Goal: Task Accomplishment & Management: Complete application form

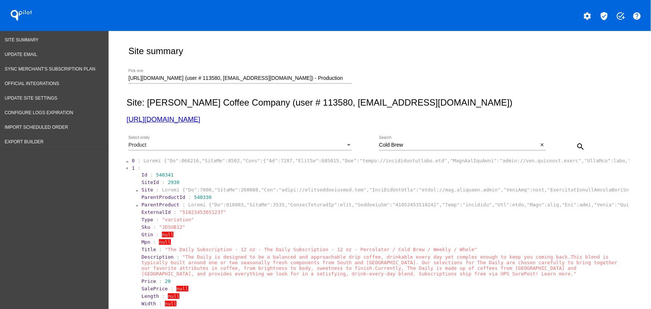
click at [401, 151] on div "Cold Brew Search close" at bounding box center [462, 146] width 167 height 21
click at [402, 149] on div "Cold Brew Search" at bounding box center [458, 143] width 159 height 15
click at [405, 147] on input "Cold Brew" at bounding box center [458, 145] width 159 height 6
click at [395, 144] on input "Cold Brew" at bounding box center [458, 145] width 159 height 6
paste input "10028738609445"
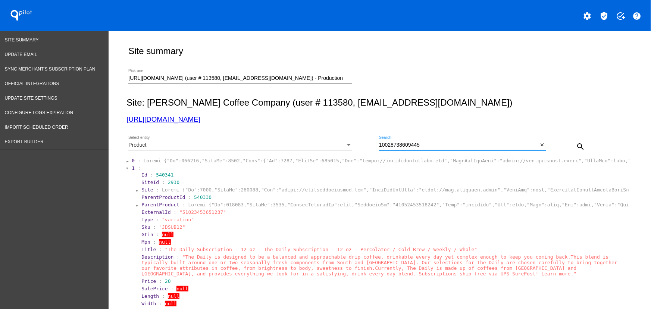
click at [582, 146] on mat-icon "search" at bounding box center [580, 146] width 9 height 9
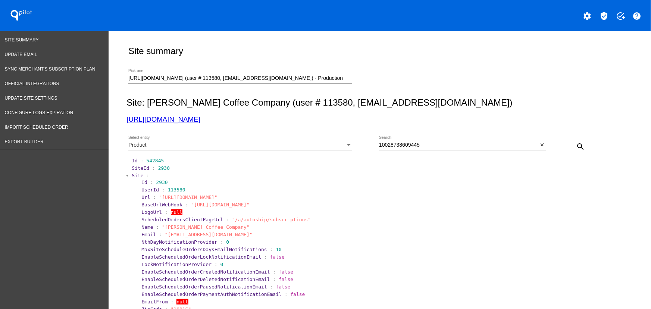
click at [135, 172] on section "SiteId : 2930" at bounding box center [380, 167] width 498 height 7
click at [132, 176] on span "Site" at bounding box center [138, 176] width 12 height 6
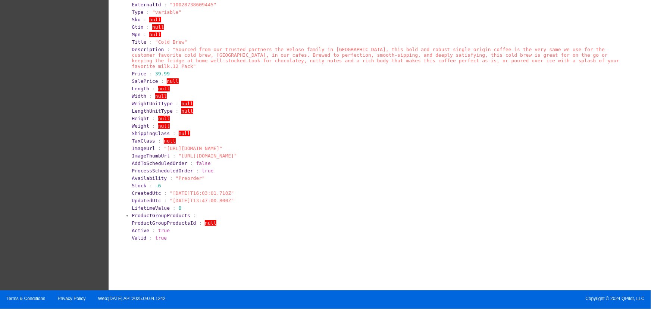
scroll to position [124, 0]
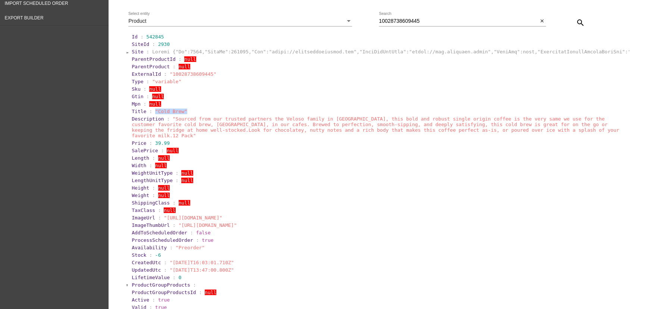
drag, startPoint x: 178, startPoint y: 112, endPoint x: 151, endPoint y: 113, distance: 27.6
click at [151, 113] on section "Title : "Cold Brew"" at bounding box center [380, 111] width 497 height 6
copy span ""Cold Brew""
drag, startPoint x: 422, startPoint y: 17, endPoint x: 398, endPoint y: 23, distance: 24.7
click at [388, 22] on div "10028738609445 Search" at bounding box center [458, 19] width 159 height 15
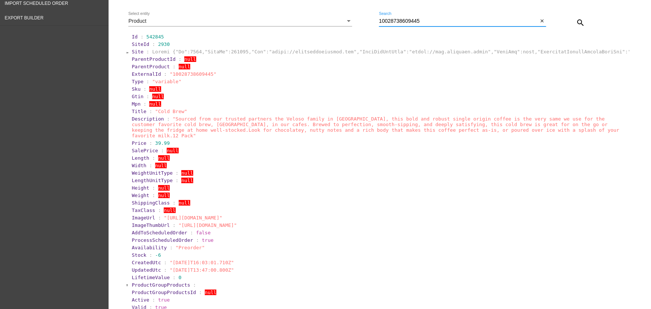
paste input ""Cold Brew""
drag, startPoint x: 395, startPoint y: 22, endPoint x: 383, endPoint y: 22, distance: 12.7
click at [383, 22] on input "10"Cold Brew"" at bounding box center [458, 21] width 159 height 6
click at [381, 22] on input "1"Cold Brew"" at bounding box center [458, 21] width 159 height 6
click at [403, 22] on input "Cold Brew"" at bounding box center [458, 21] width 159 height 6
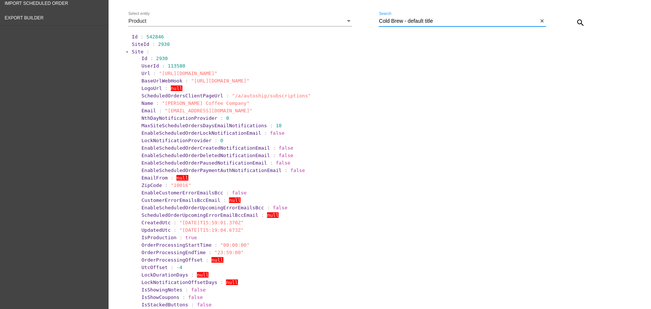
click at [135, 54] on span "Site" at bounding box center [138, 52] width 12 height 6
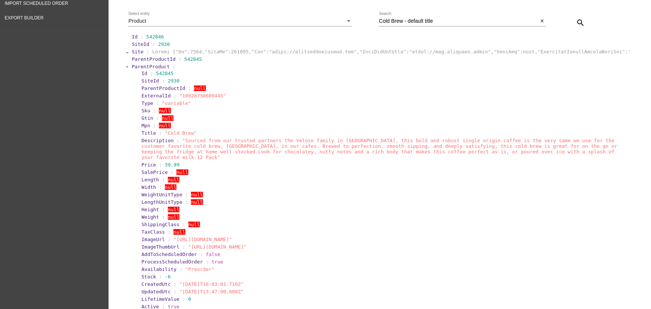
click at [138, 66] on span "ParentProduct" at bounding box center [151, 67] width 38 height 6
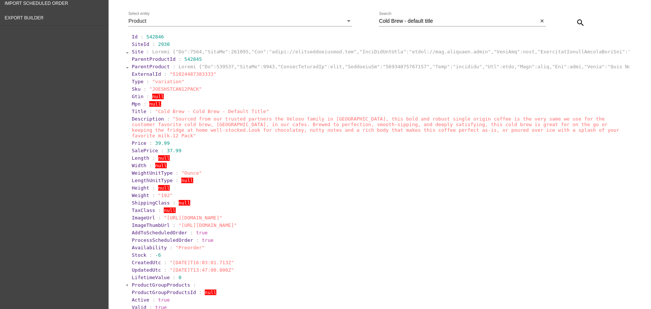
click at [187, 75] on span ""51024487383333"" at bounding box center [193, 74] width 47 height 6
copy span "51024487383333"
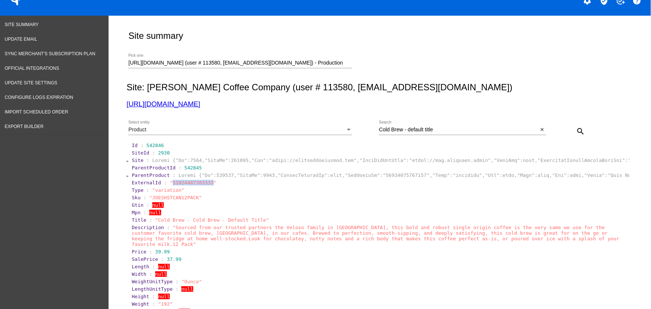
scroll to position [0, 0]
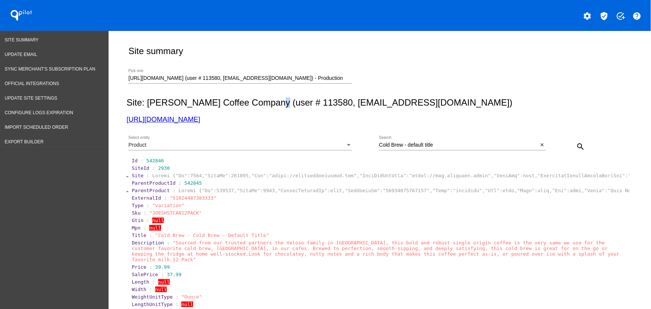
drag, startPoint x: 265, startPoint y: 106, endPoint x: 247, endPoint y: 111, distance: 18.5
click at [254, 108] on div "Site: [PERSON_NAME] Coffee Company (user # 113580, [EMAIL_ADDRESS][DOMAIN_NAME]…" at bounding box center [377, 110] width 503 height 26
click at [256, 119] on h3 "[URL][DOMAIN_NAME]" at bounding box center [377, 119] width 503 height 8
drag, startPoint x: 81, startPoint y: 116, endPoint x: 164, endPoint y: 16, distance: 130.5
click at [123, 119] on div "Site summary [URL][DOMAIN_NAME] (user # 113580, [EMAIL_ADDRESS][DOMAIN_NAME]) -…" at bounding box center [377, 255] width 511 height 449
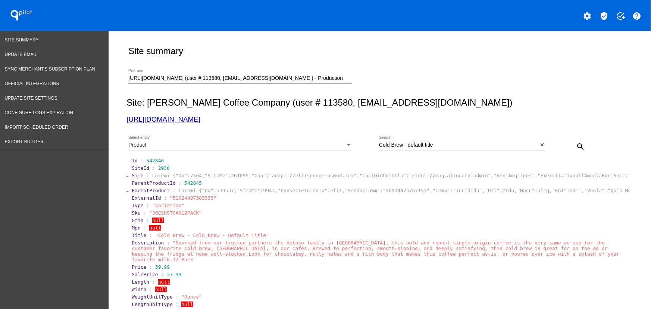
copy link "[URL][DOMAIN_NAME]"
click at [199, 139] on div "Product Select entity" at bounding box center [240, 143] width 224 height 15
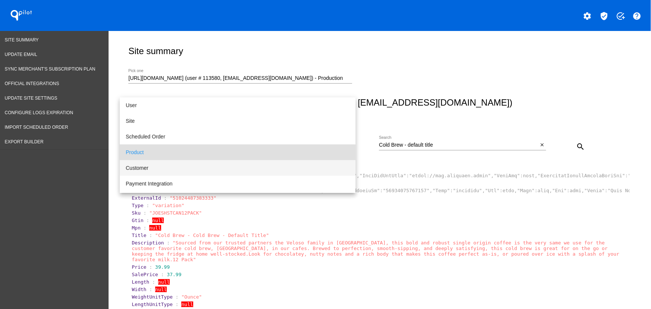
scroll to position [7, 0]
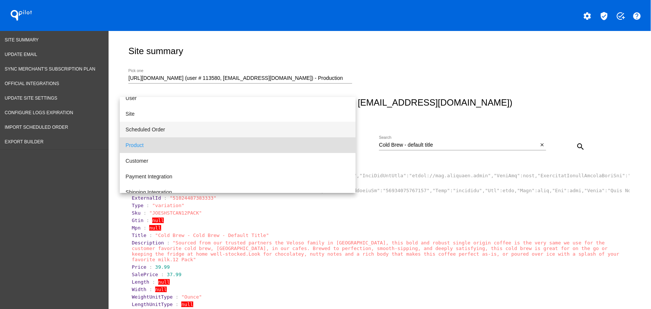
click at [161, 128] on span "Scheduled Order" at bounding box center [238, 130] width 224 height 16
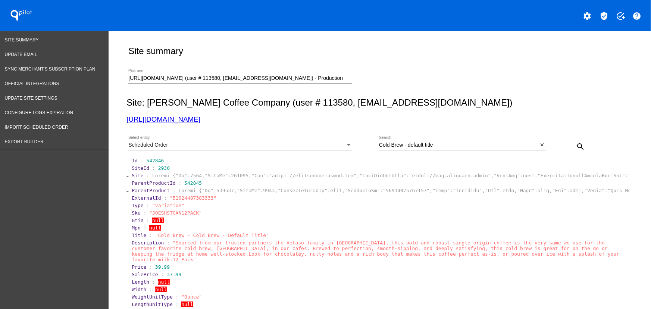
click at [412, 148] on div "Cold Brew - default title Search" at bounding box center [458, 143] width 159 height 15
click at [412, 145] on input "Cold Brew - default title" at bounding box center [458, 145] width 159 height 6
paste input "1033628"
type input "1033628"
click at [576, 147] on mat-icon "search" at bounding box center [580, 146] width 9 height 9
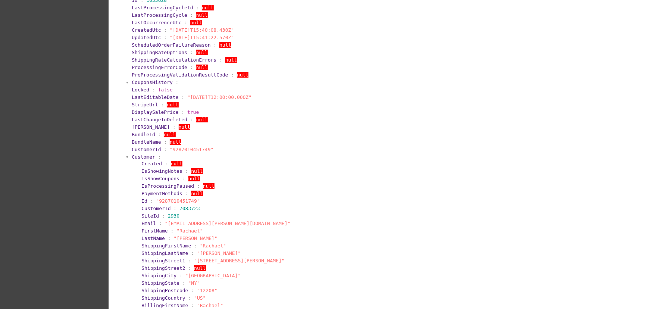
scroll to position [171, 0]
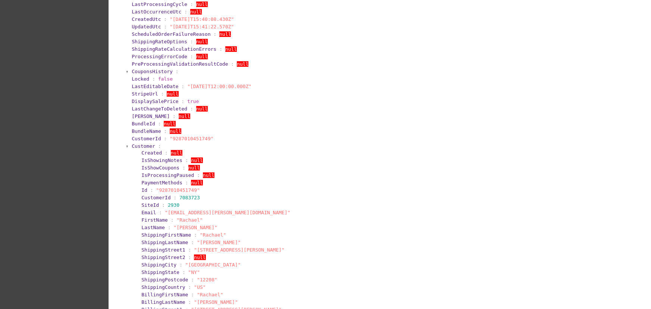
click at [134, 149] on span "Customer" at bounding box center [143, 146] width 23 height 6
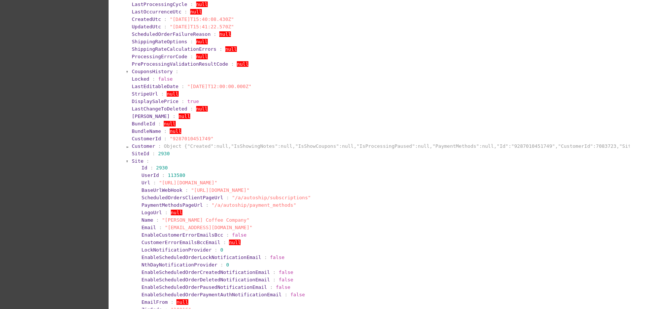
click at [134, 162] on span "Site" at bounding box center [138, 161] width 12 height 6
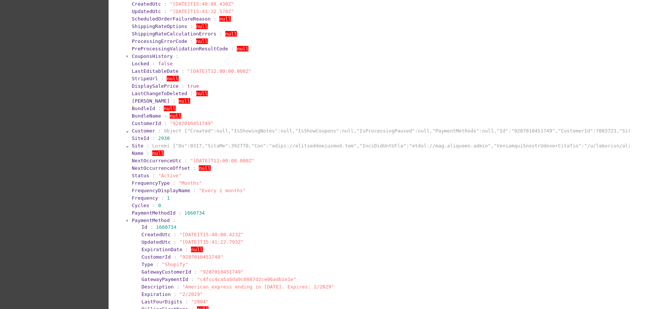
scroll to position [217, 0]
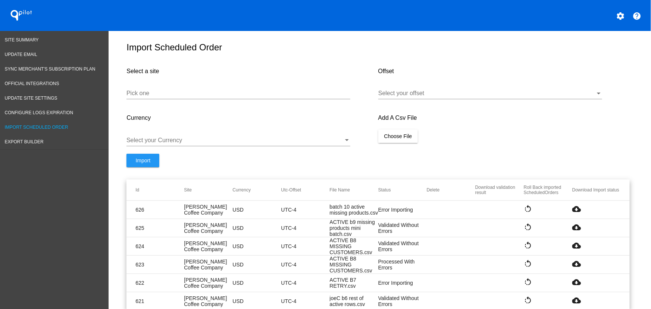
click at [573, 211] on mat-icon "cloud_download" at bounding box center [576, 208] width 9 height 9
drag, startPoint x: 216, startPoint y: 92, endPoint x: 211, endPoint y: 95, distance: 6.2
click at [215, 92] on div "Pick one" at bounding box center [238, 90] width 224 height 17
paste input "[URL][DOMAIN_NAME]"
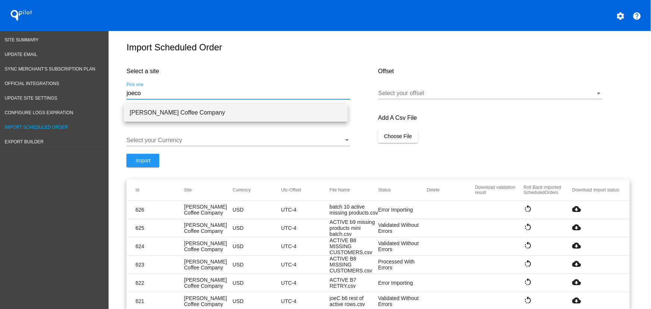
click at [238, 110] on span "Joe Coffee Company" at bounding box center [236, 113] width 212 height 18
type input "Joe Coffee Company"
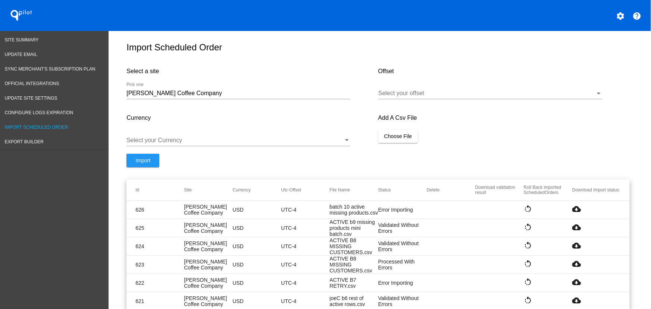
drag, startPoint x: 466, startPoint y: 73, endPoint x: 443, endPoint y: 96, distance: 31.9
click at [466, 74] on h4 "Offset" at bounding box center [503, 71] width 251 height 7
click at [443, 96] on div at bounding box center [486, 93] width 217 height 7
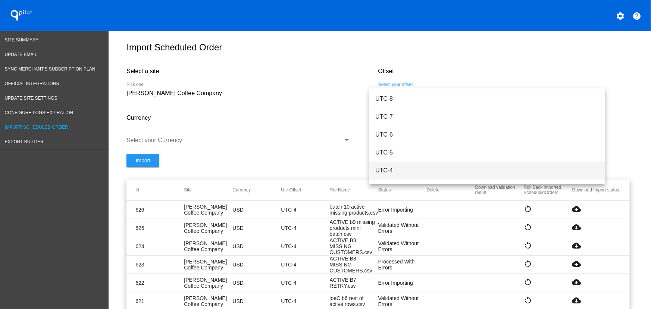
scroll to position [70, 0]
click at [392, 173] on span "UTC-4" at bounding box center [487, 171] width 224 height 18
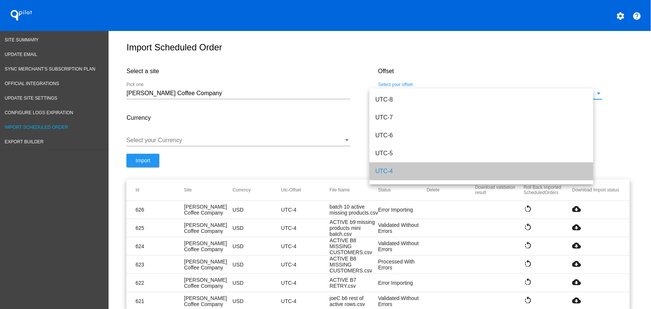
click at [263, 134] on div "Select your Currency" at bounding box center [238, 137] width 224 height 17
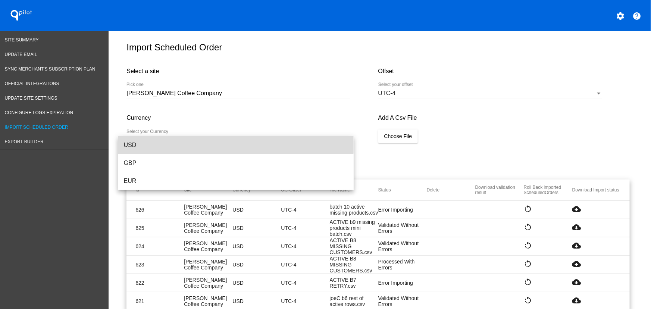
click at [201, 142] on span "USD" at bounding box center [236, 145] width 224 height 18
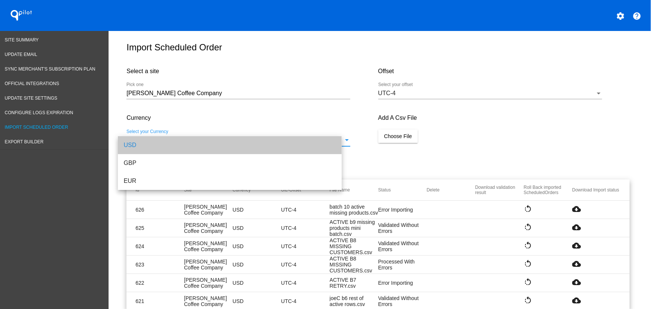
click at [378, 143] on button "Choose File" at bounding box center [398, 135] width 40 height 13
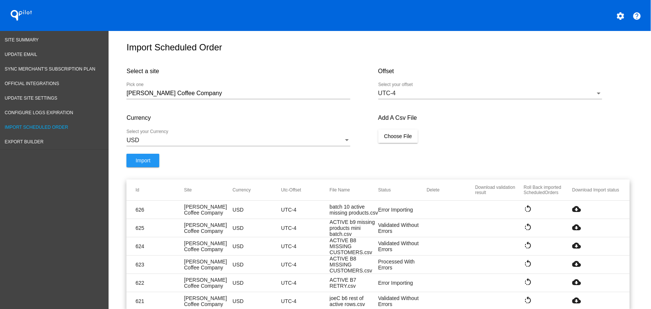
click at [403, 139] on span "Choose File" at bounding box center [398, 136] width 28 height 6
click at [139, 171] on span "Import" at bounding box center [142, 168] width 15 height 6
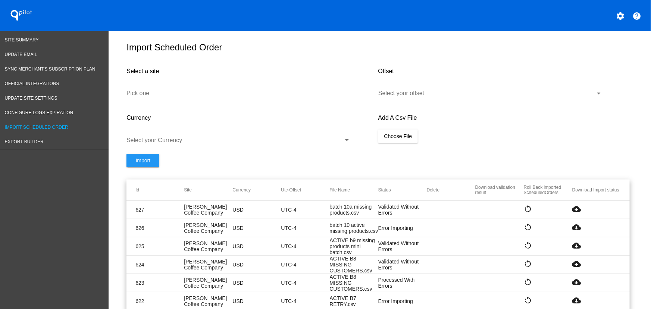
click at [573, 213] on mat-icon "cloud_download" at bounding box center [576, 208] width 9 height 9
